Goal: Task Accomplishment & Management: Manage account settings

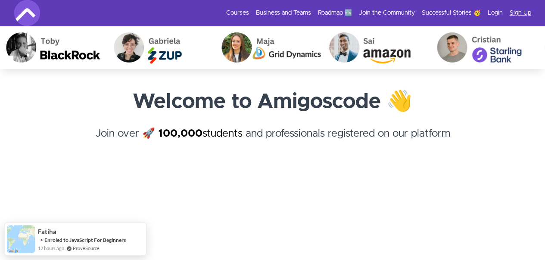
click at [513, 10] on link "Sign Up" at bounding box center [521, 13] width 22 height 9
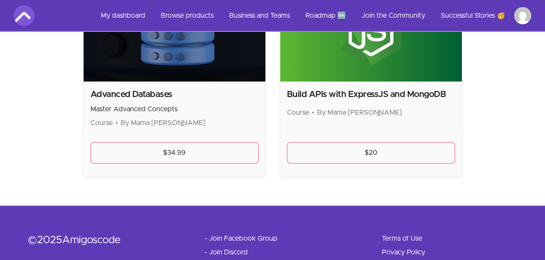
scroll to position [521, 0]
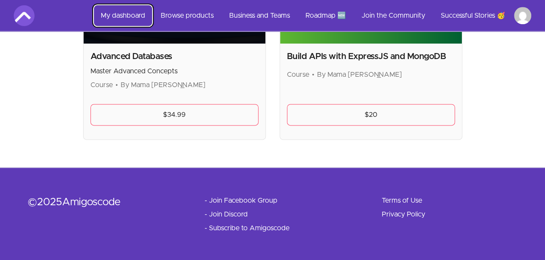
click at [141, 13] on link "My dashboard" at bounding box center [123, 15] width 58 height 21
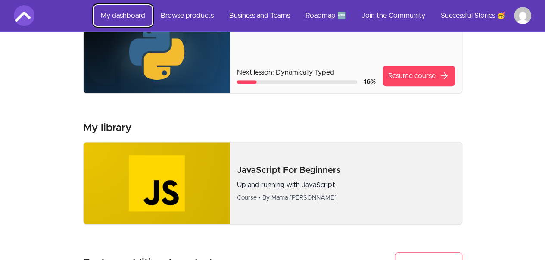
scroll to position [172, 0]
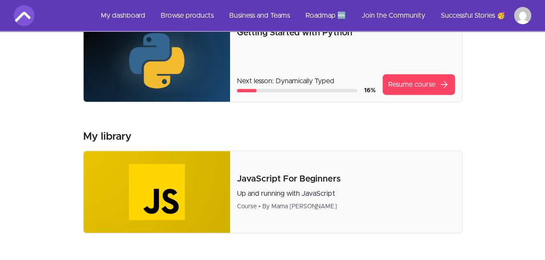
click at [522, 25] on ul "My dashboard Browse products Business and Teams Roadmap 🆕 Join the Community Su…" at bounding box center [313, 15] width 438 height 21
click at [513, 10] on ul "My dashboard Browse products Business and Teams Roadmap 🆕 Join the Community Su…" at bounding box center [313, 15] width 438 height 21
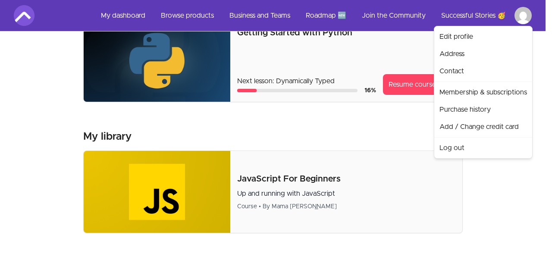
click at [517, 16] on html "Skip to main content Main menu Includes navigation links and user settings My d…" at bounding box center [276, 219] width 552 height 782
click at [461, 146] on link "Log out" at bounding box center [483, 147] width 94 height 17
